Goal: Share content

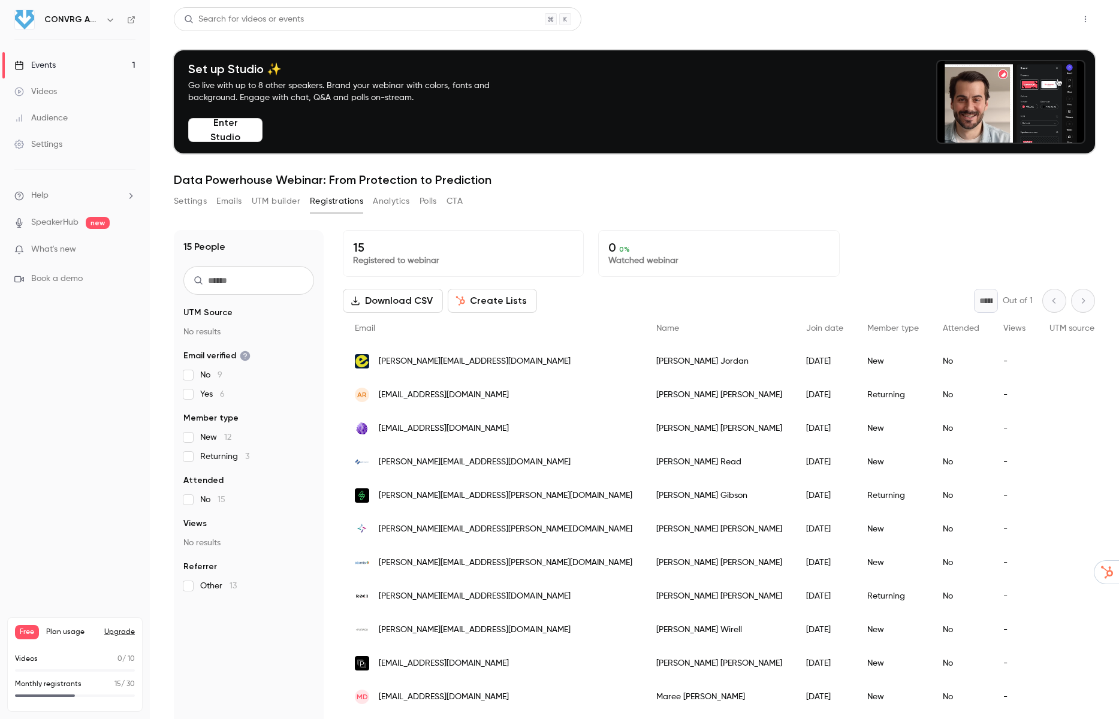
click at [1055, 20] on button "Share" at bounding box center [1042, 19] width 47 height 24
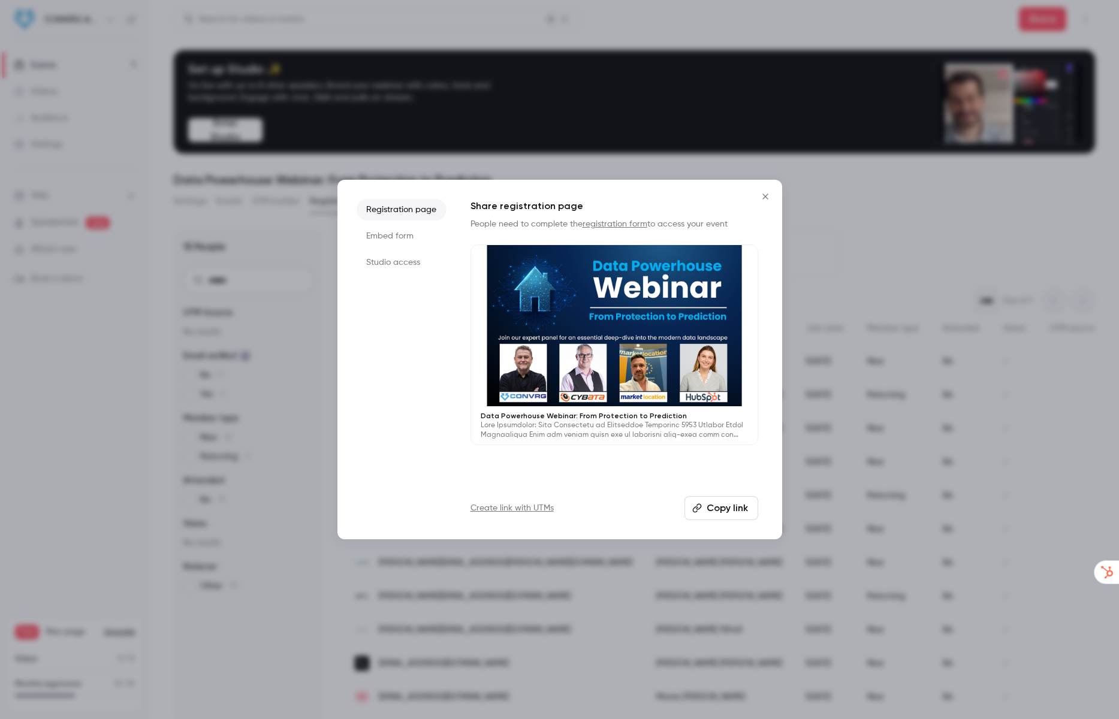
click at [717, 512] on button "Copy link" at bounding box center [722, 508] width 74 height 24
click at [328, 279] on div at bounding box center [559, 359] width 1119 height 719
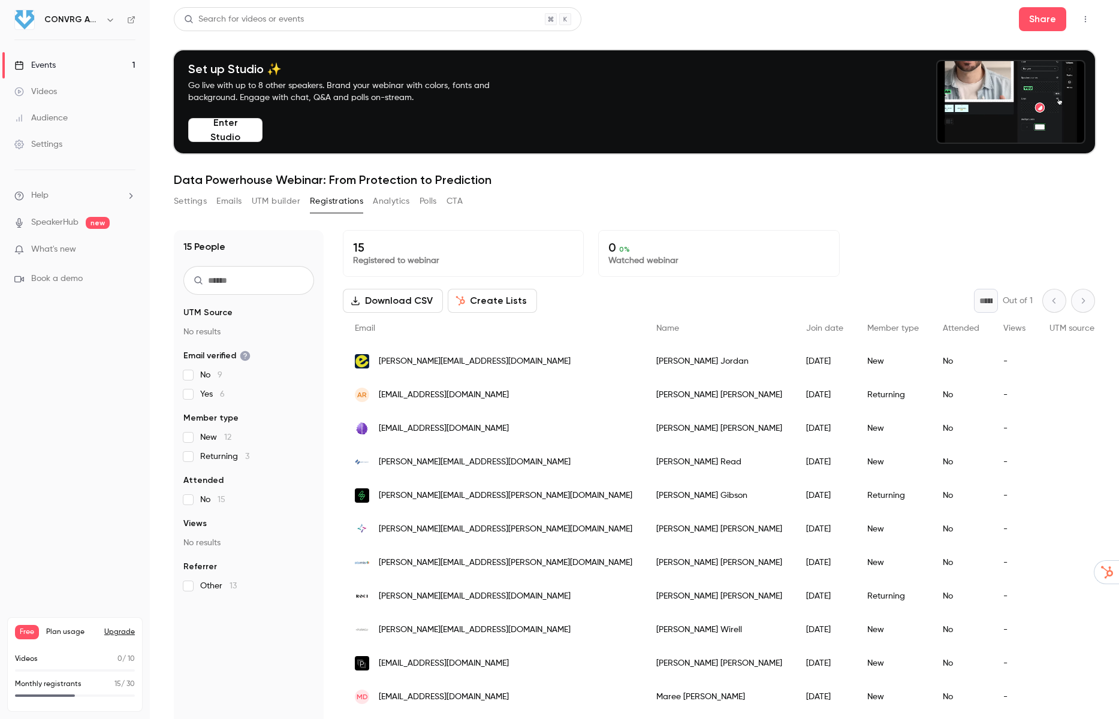
click at [194, 204] on button "Settings" at bounding box center [190, 201] width 33 height 19
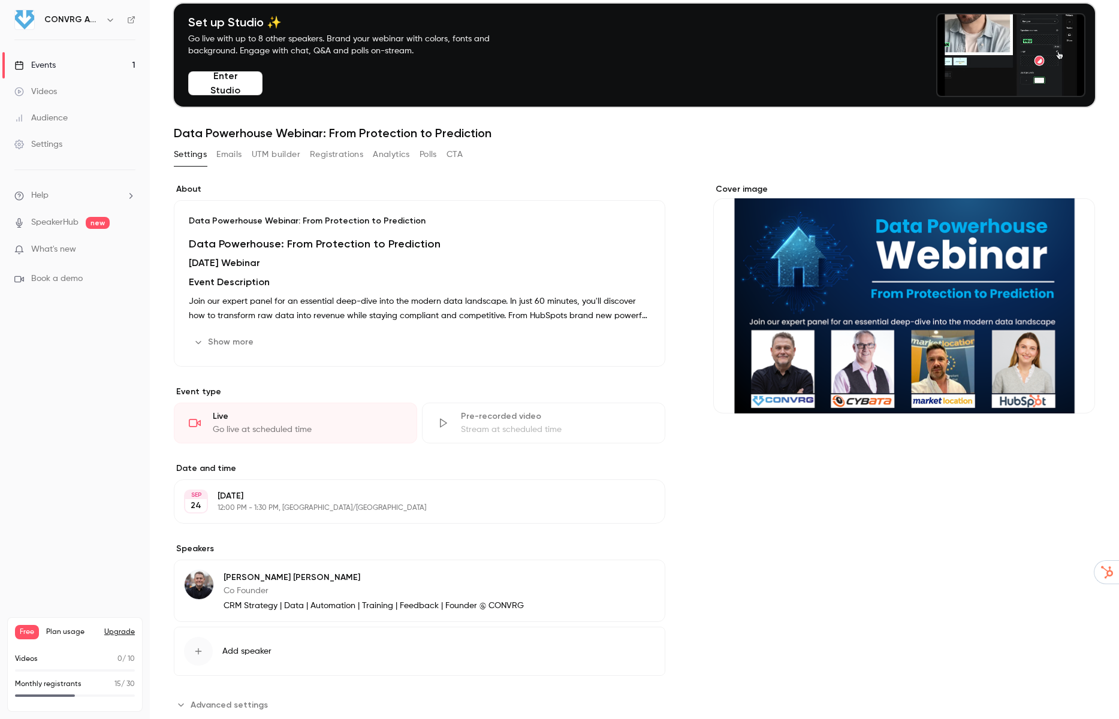
scroll to position [78, 0]
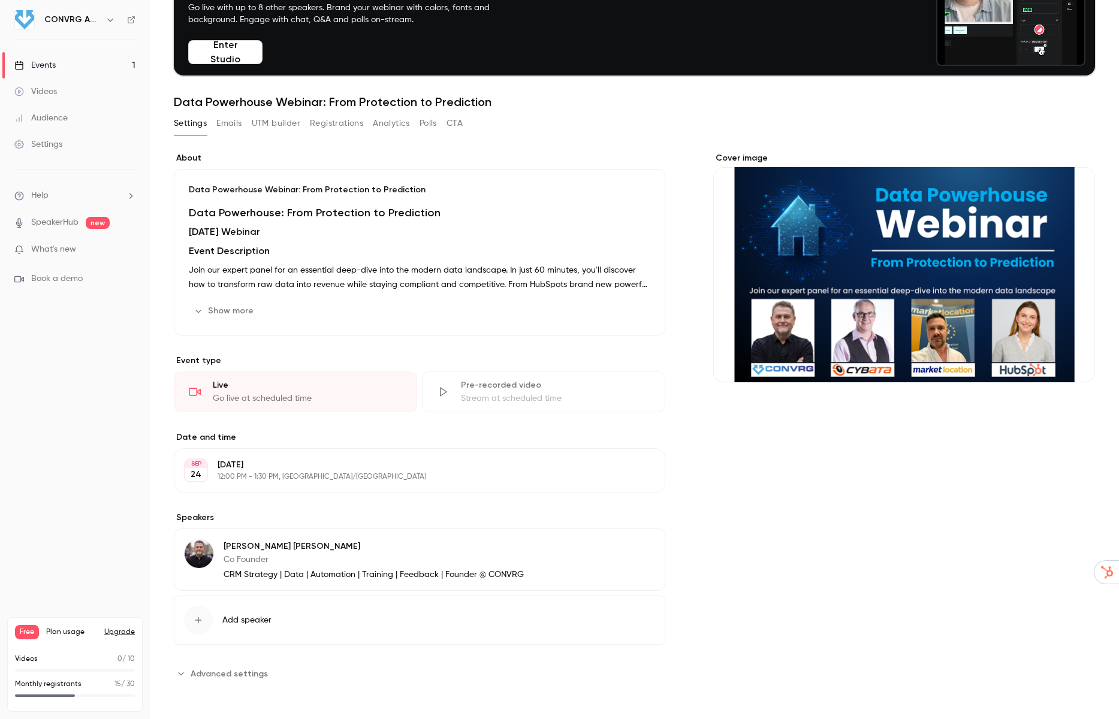
click at [60, 223] on link "SpeakerHub" at bounding box center [54, 222] width 47 height 13
click at [48, 64] on div "Events" at bounding box center [34, 65] width 41 height 12
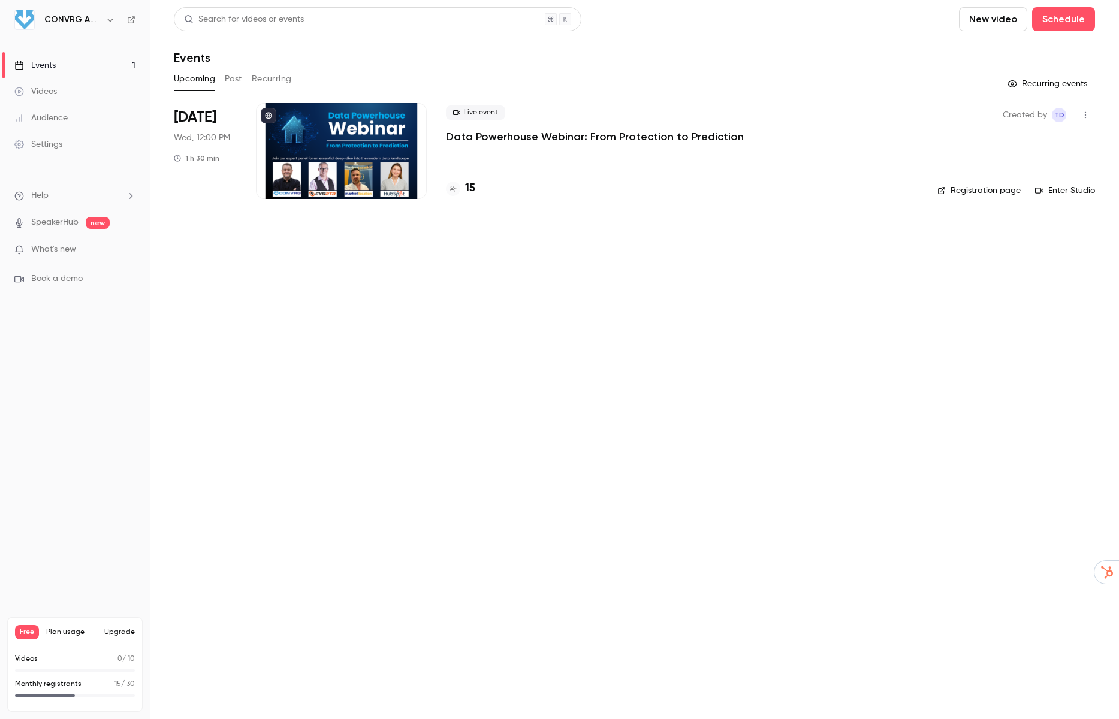
click at [337, 125] on div at bounding box center [341, 151] width 171 height 96
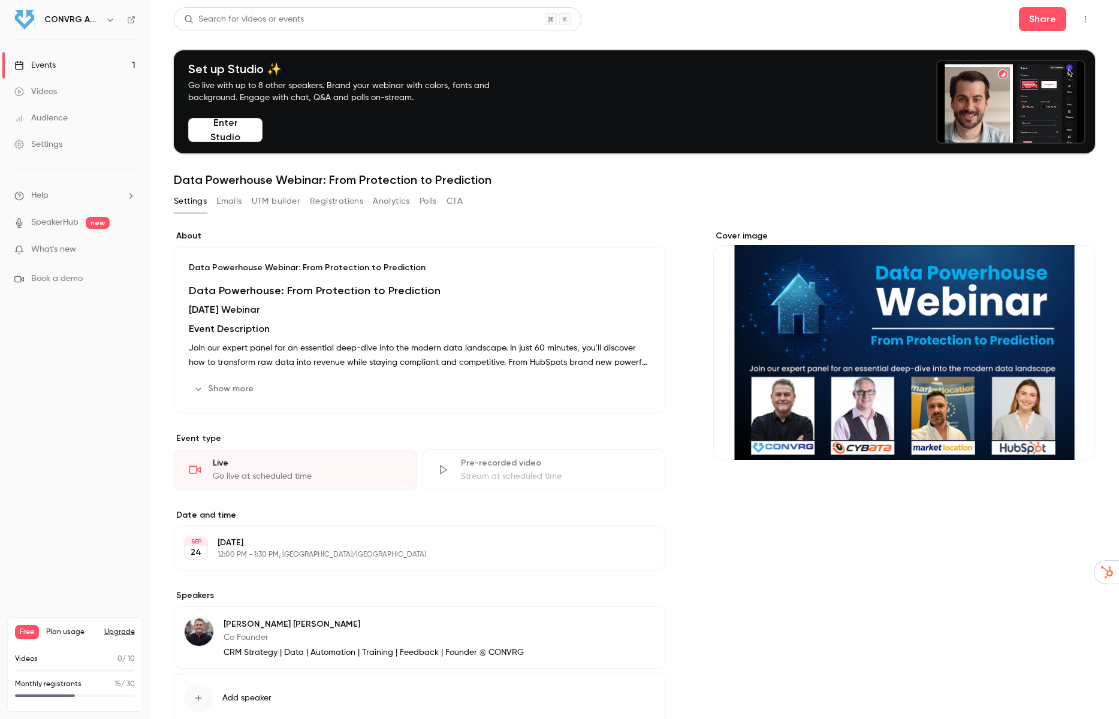
click at [347, 197] on button "Registrations" at bounding box center [336, 201] width 53 height 19
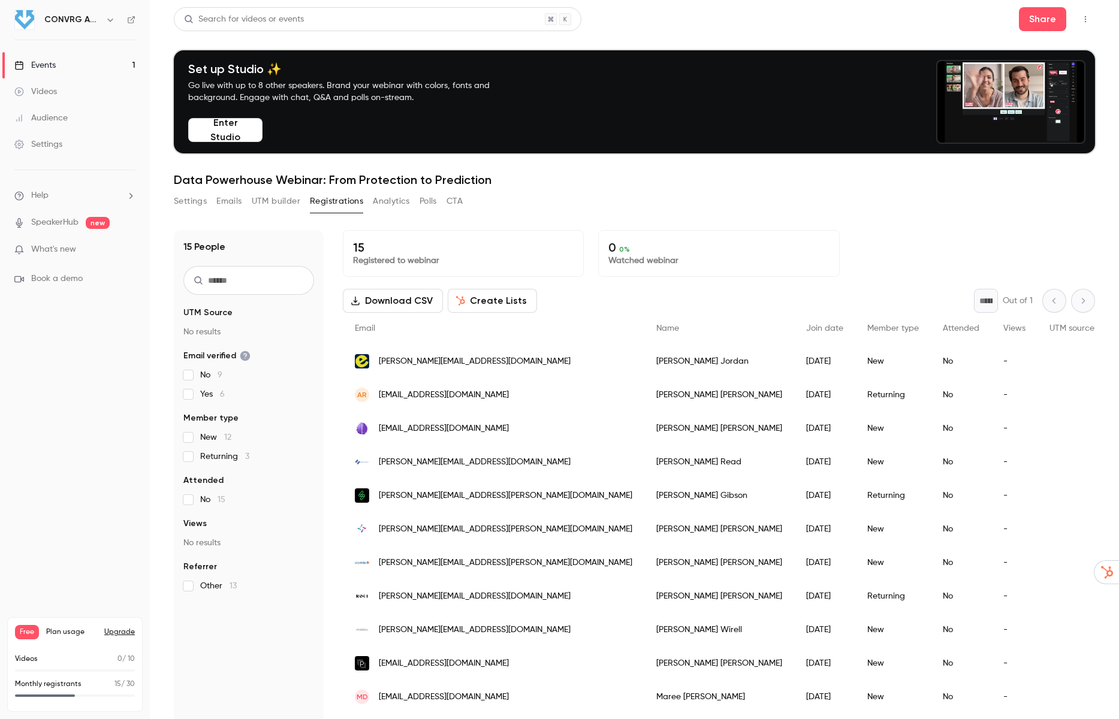
click at [128, 631] on button "Upgrade" at bounding box center [119, 633] width 31 height 10
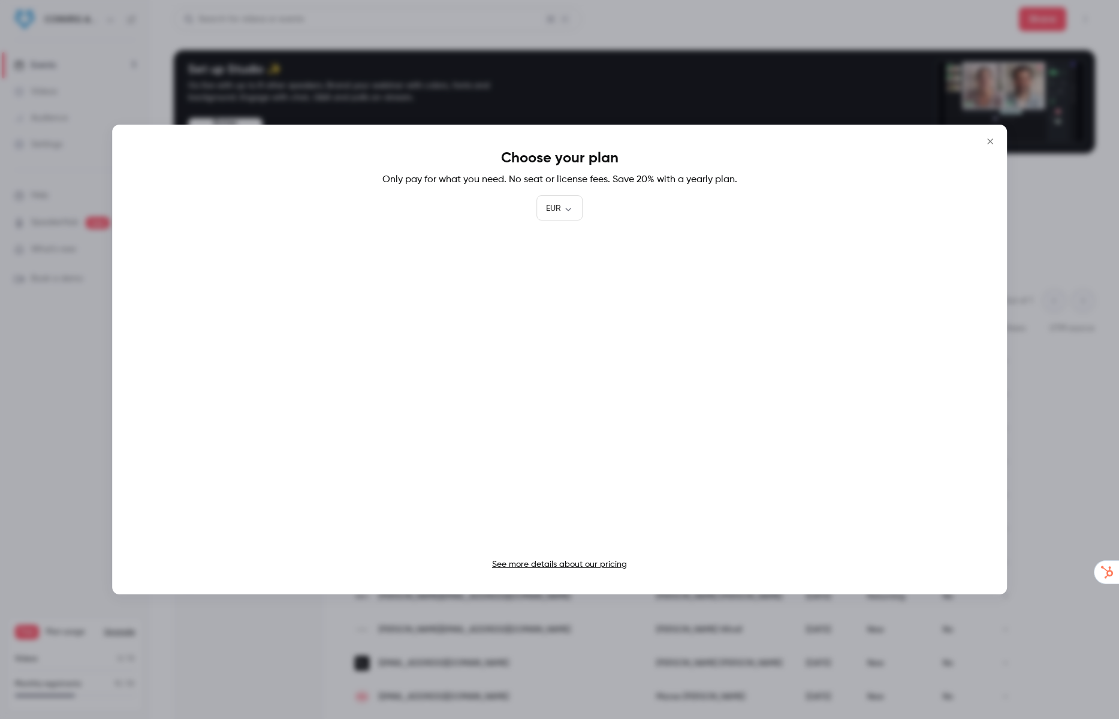
click at [990, 143] on icon "Close" at bounding box center [990, 142] width 14 height 10
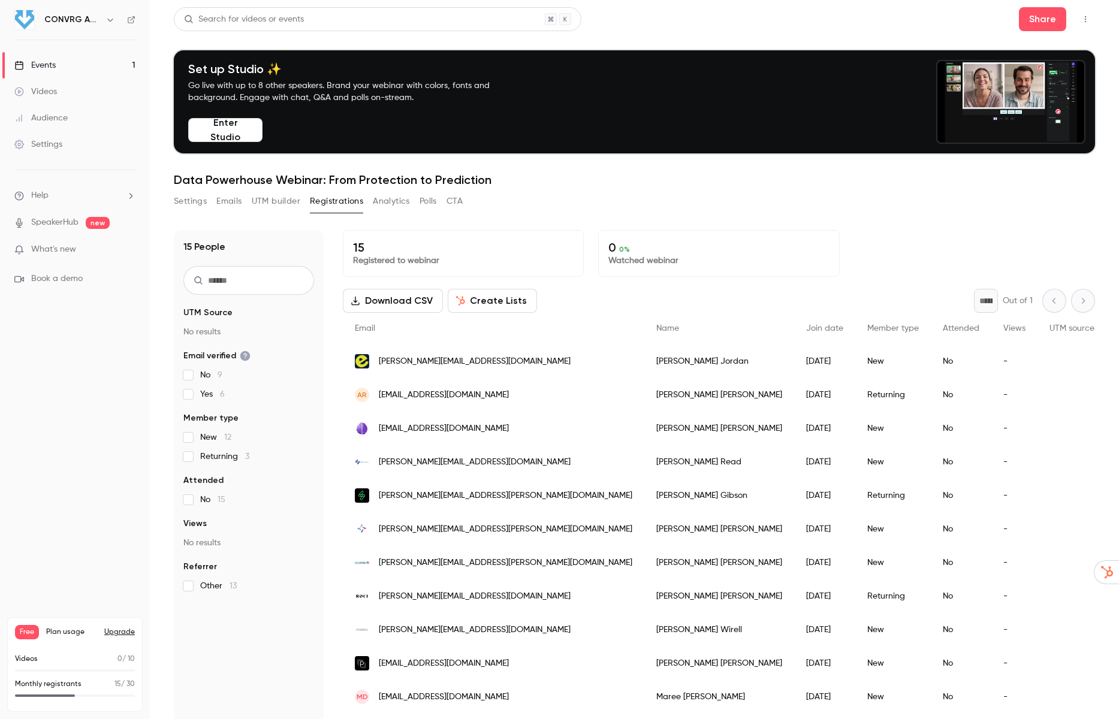
click at [404, 202] on button "Analytics" at bounding box center [391, 201] width 37 height 19
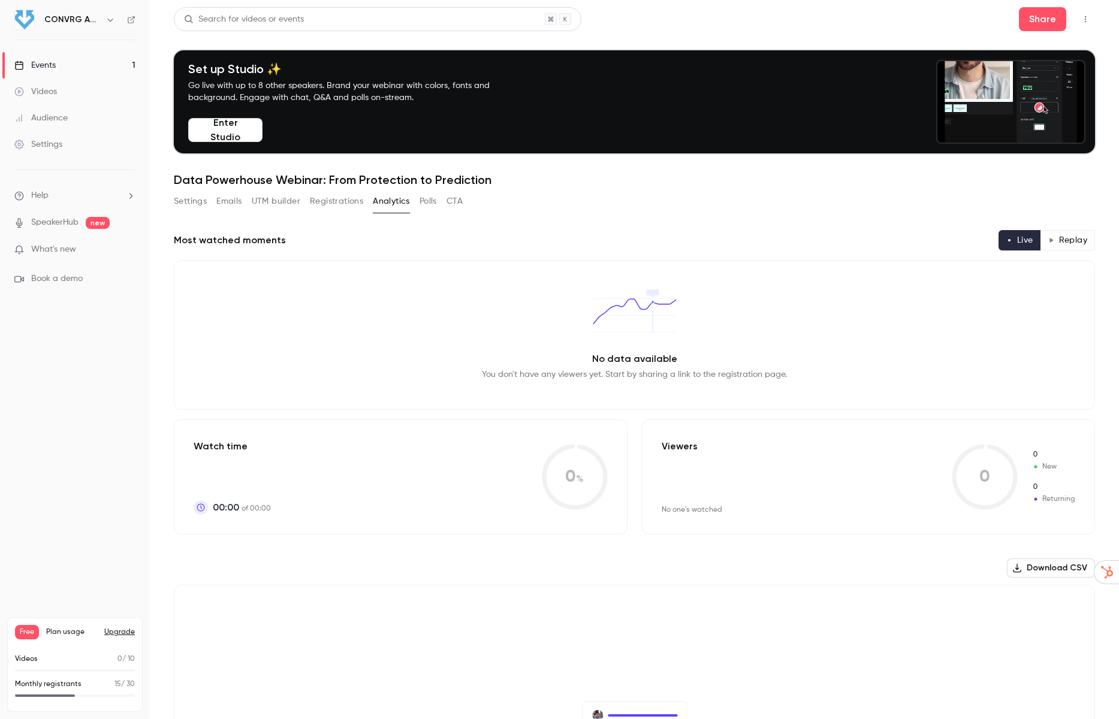
click at [325, 199] on button "Registrations" at bounding box center [336, 201] width 53 height 19
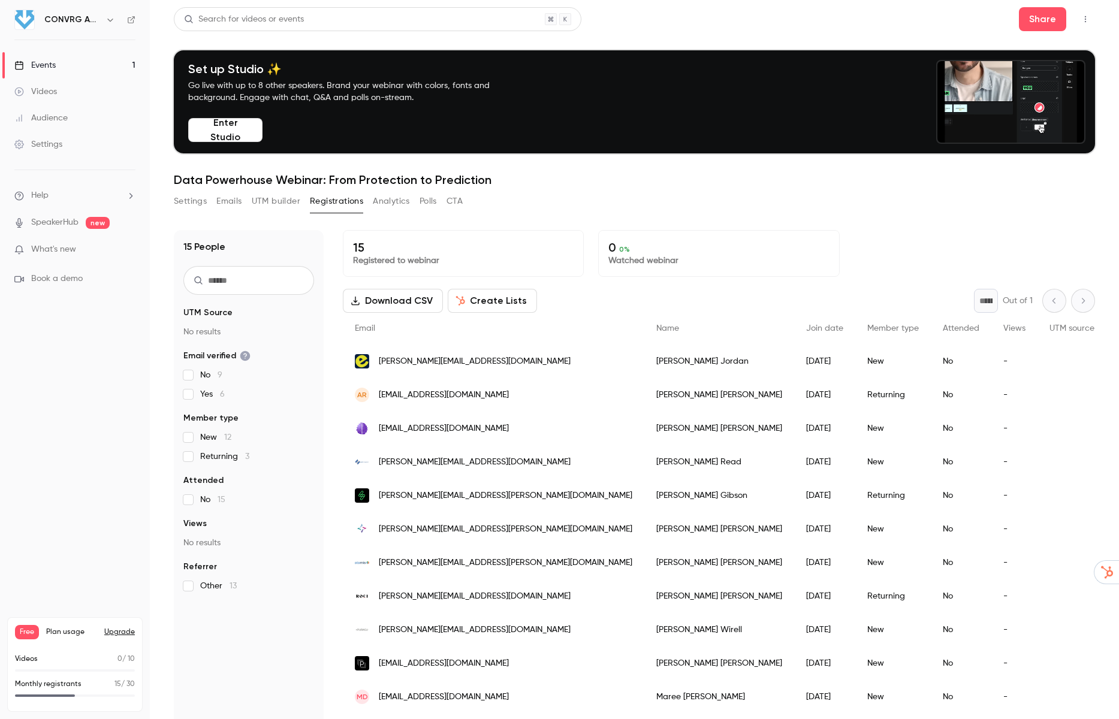
click at [194, 201] on button "Settings" at bounding box center [190, 201] width 33 height 19
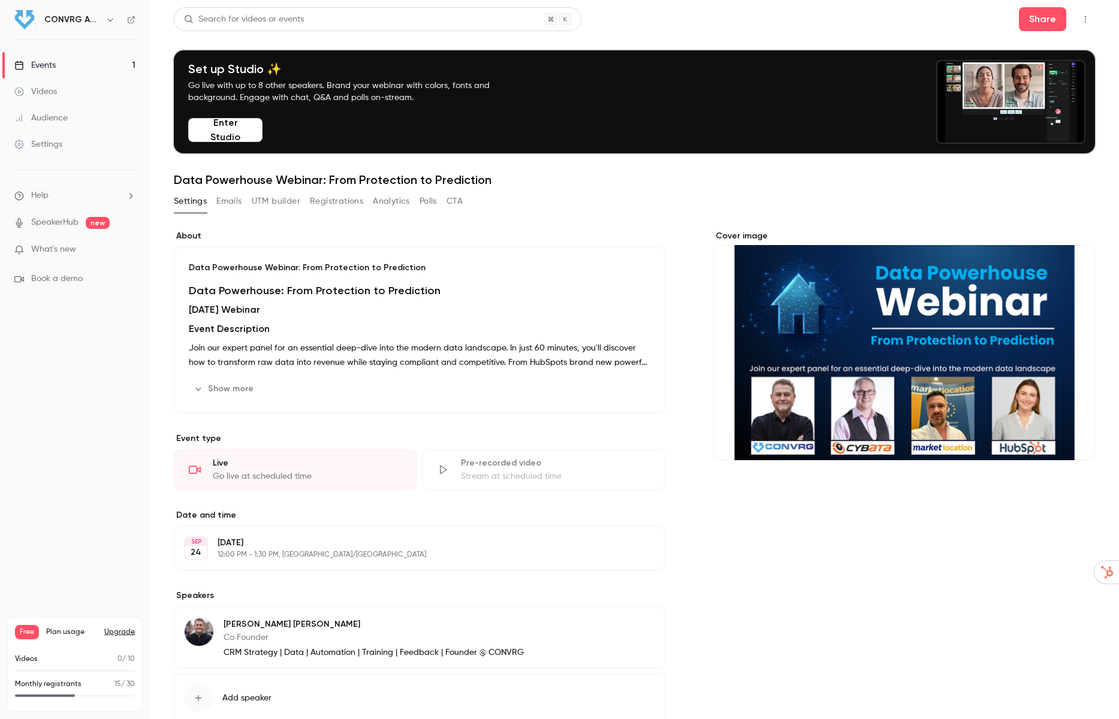
click at [56, 250] on span "What's new" at bounding box center [53, 249] width 45 height 13
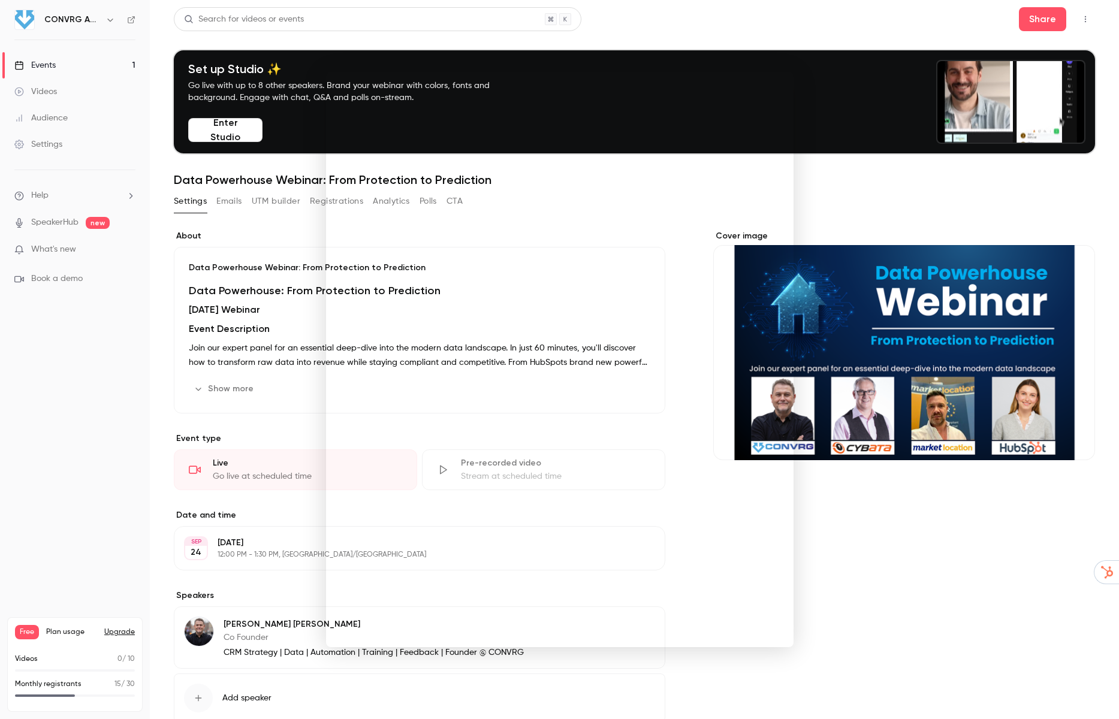
click at [839, 189] on div at bounding box center [559, 359] width 1119 height 719
